Goal: Task Accomplishment & Management: Complete application form

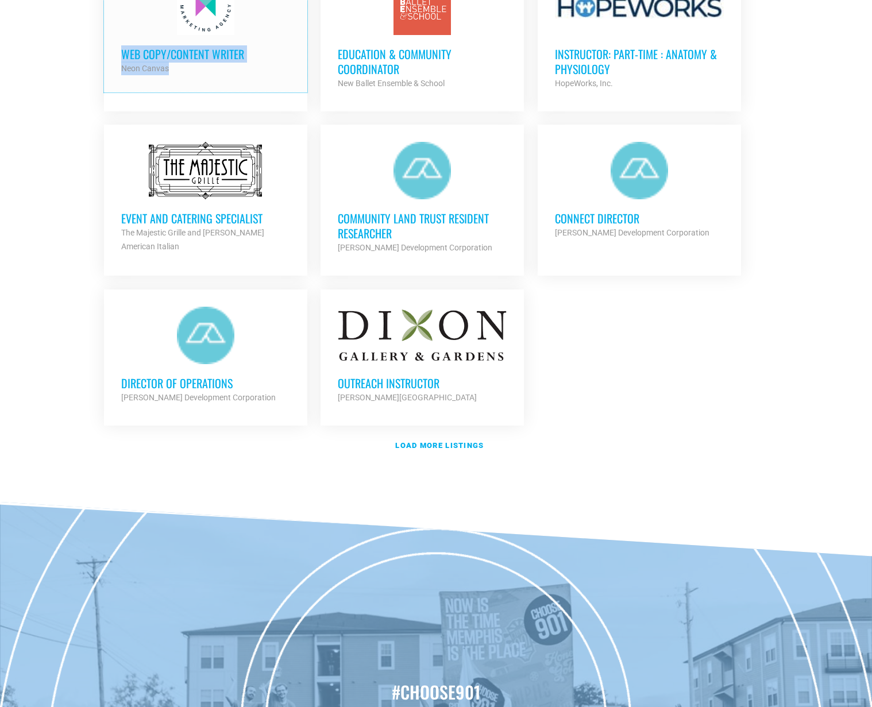
scroll to position [1235, 0]
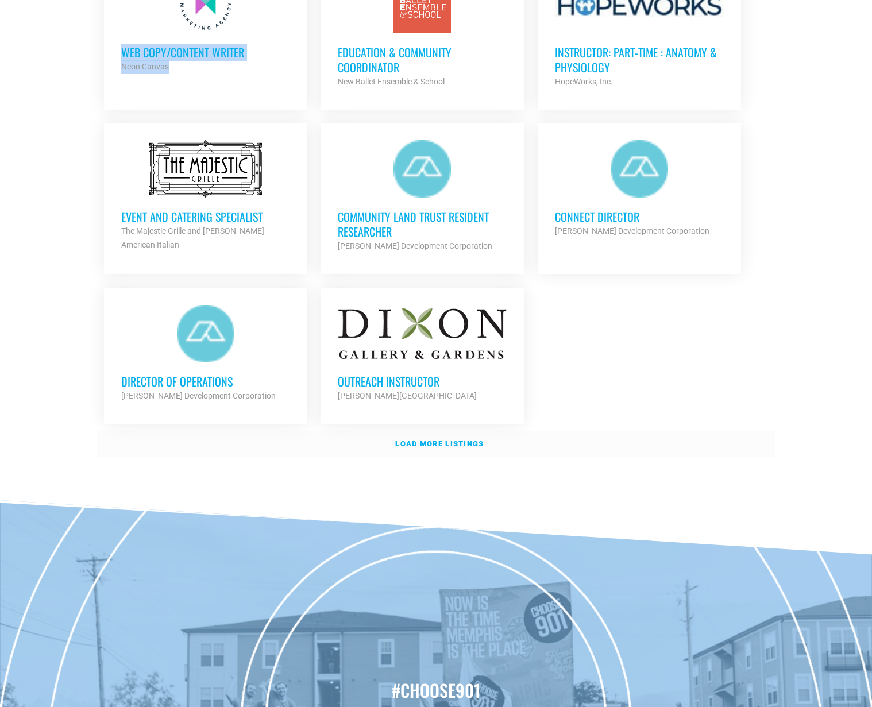
click at [460, 440] on strong "Load more listings" at bounding box center [439, 444] width 88 height 9
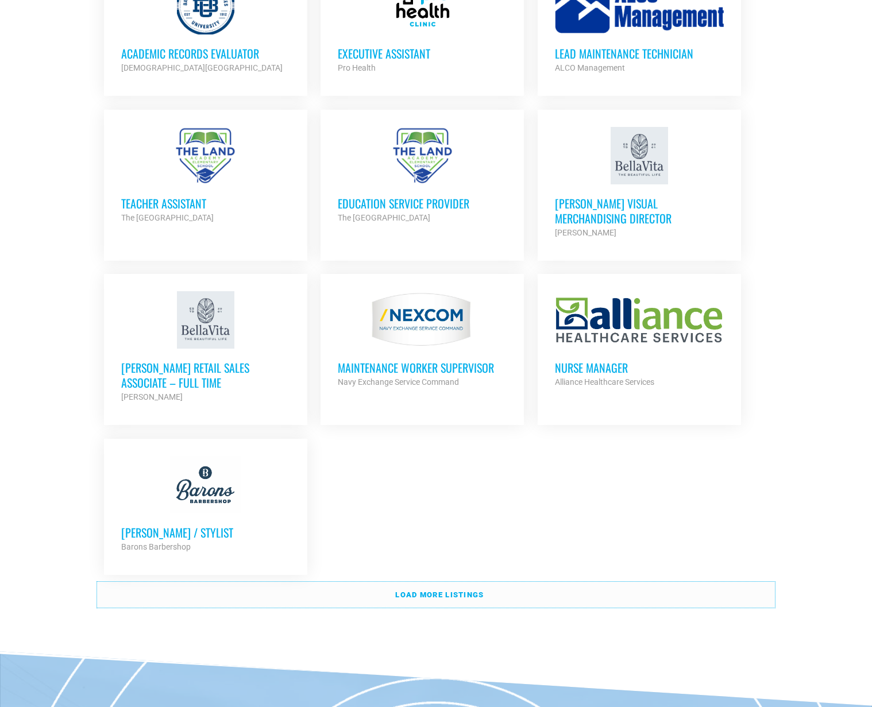
scroll to position [2254, 0]
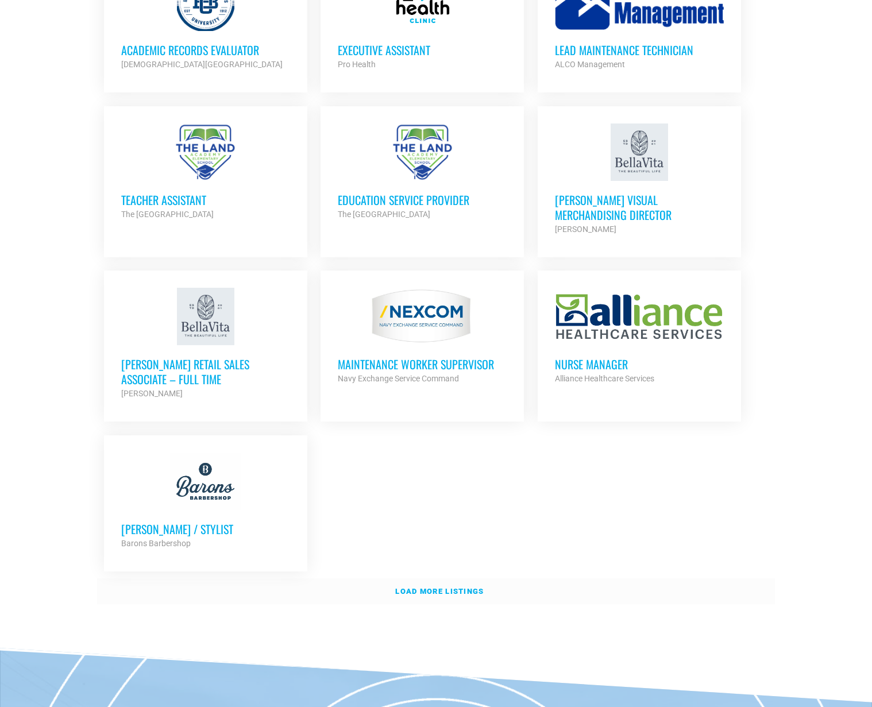
click at [460, 587] on strong "Load more listings" at bounding box center [439, 591] width 88 height 9
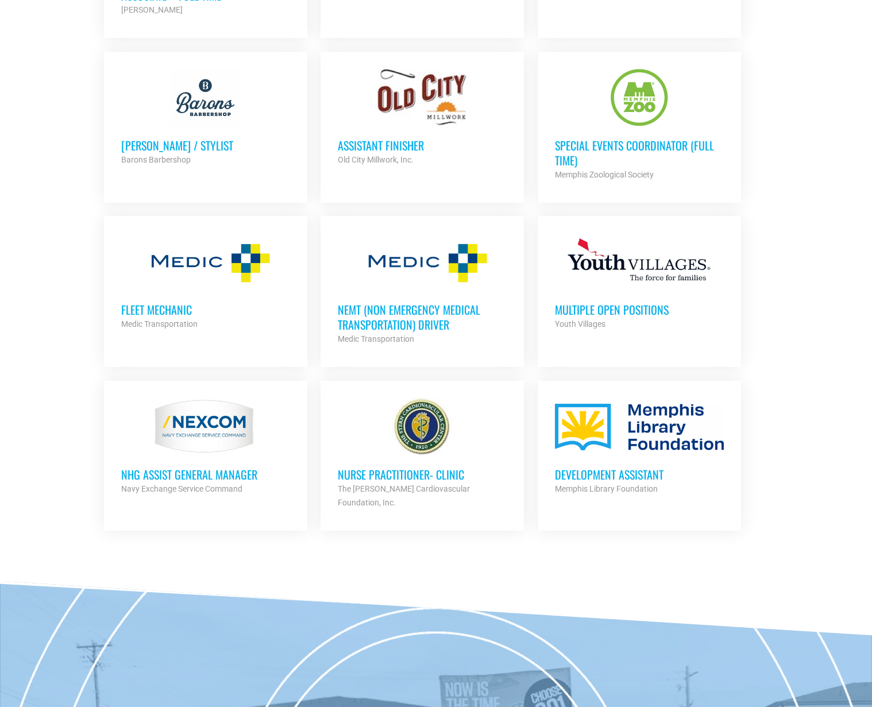
scroll to position [2662, 0]
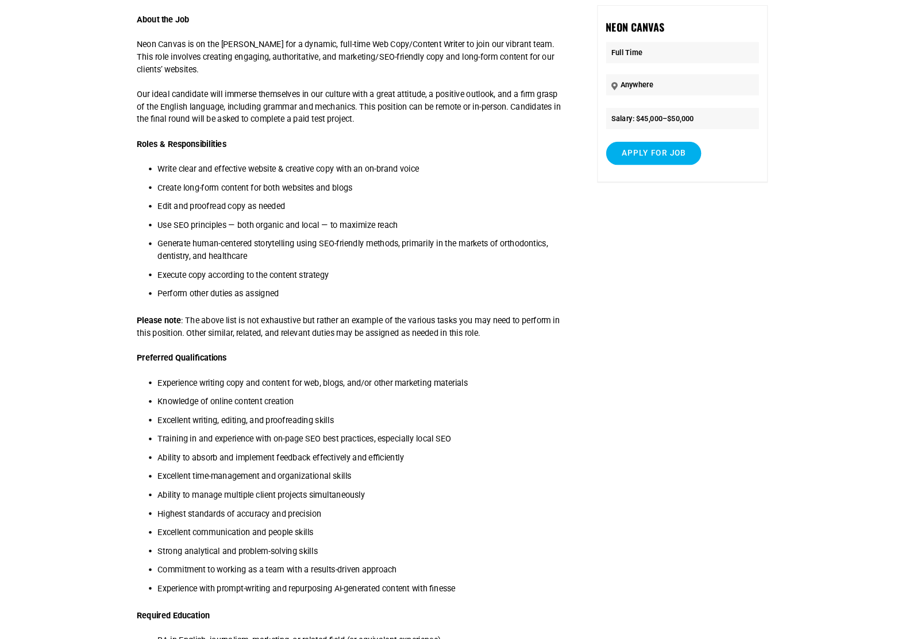
scroll to position [136, 0]
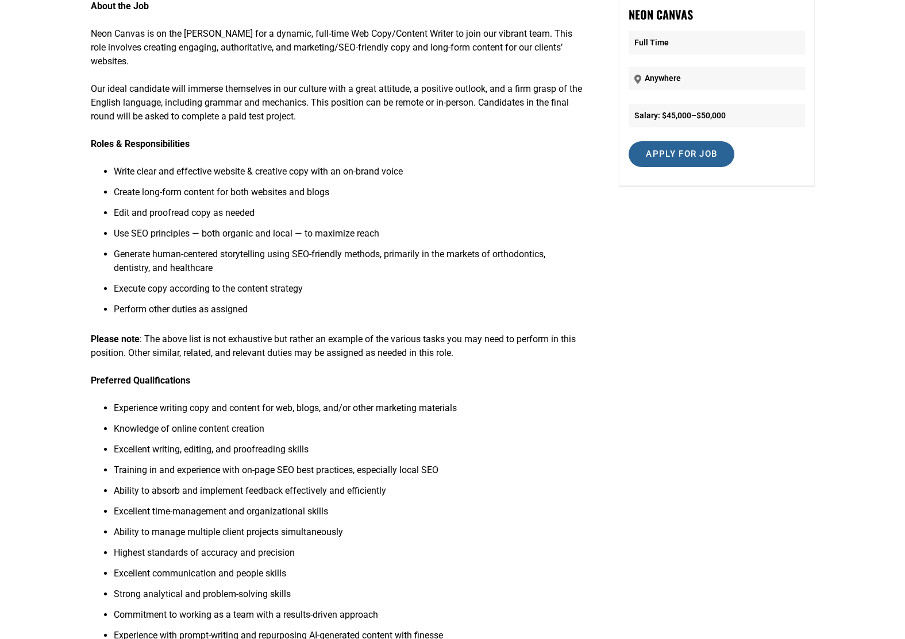
click at [665, 151] on input "Apply for job" at bounding box center [682, 154] width 106 height 26
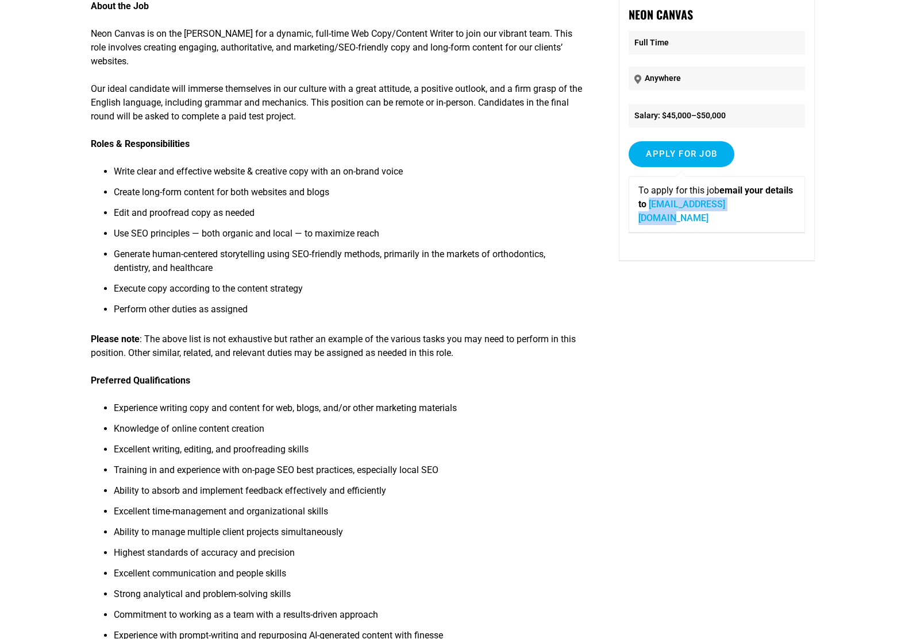
drag, startPoint x: 784, startPoint y: 205, endPoint x: 683, endPoint y: 207, distance: 101.1
click at [683, 207] on div "To apply for this job email your details to robertb@neoncanvas.com" at bounding box center [717, 204] width 176 height 56
copy link "robertb@neoncanvas.com"
click at [473, 174] on li "Write clear and effective website & creative copy with an on-brand voice" at bounding box center [348, 175] width 469 height 21
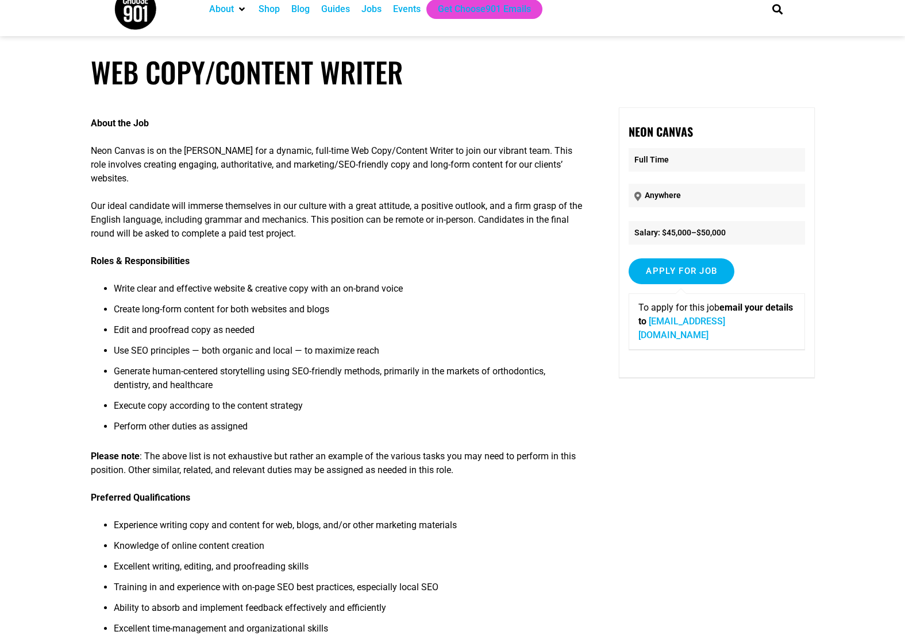
scroll to position [0, 0]
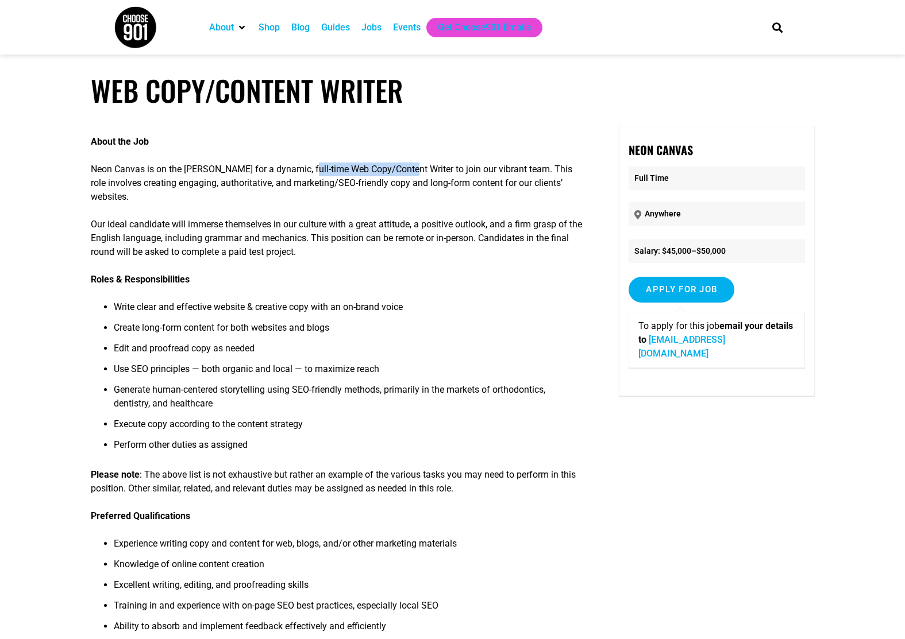
drag, startPoint x: 309, startPoint y: 168, endPoint x: 411, endPoint y: 171, distance: 102.9
click at [411, 171] on p "Neon Canvas is on the hunt for a dynamic, full-time Web Copy/Content Writer to …" at bounding box center [337, 183] width 492 height 41
copy p "Web Copy/Content Writer"
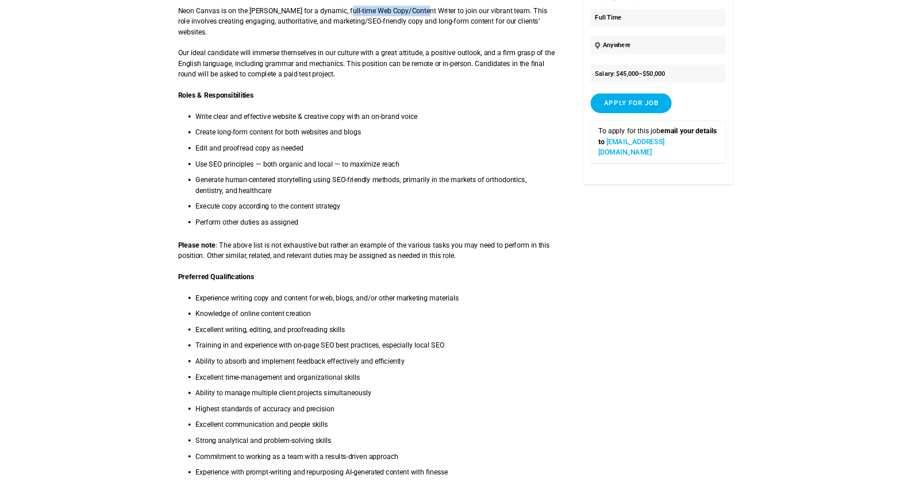
scroll to position [124, 0]
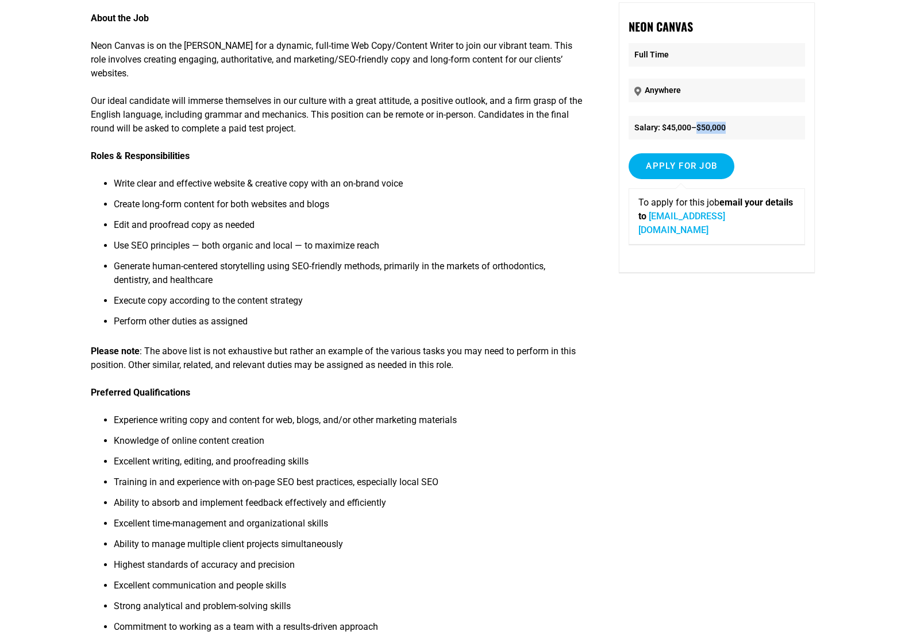
drag, startPoint x: 734, startPoint y: 129, endPoint x: 716, endPoint y: 128, distance: 17.8
click at [703, 128] on li "Salary: $45,000–$50,000" at bounding box center [717, 128] width 176 height 24
copy li "$50,000"
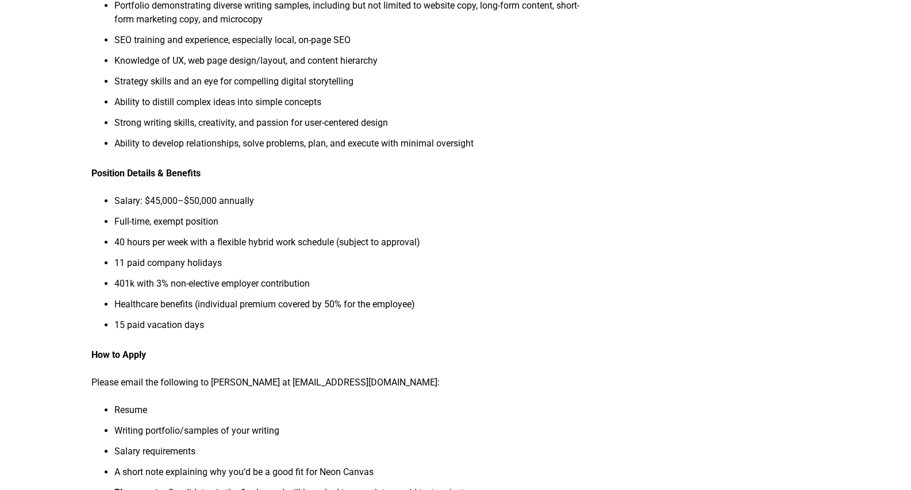
scroll to position [981, 0]
